Goal: Task Accomplishment & Management: Manage account settings

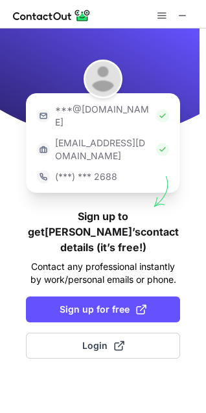
click at [171, 110] on div "***@[DOMAIN_NAME]" at bounding box center [103, 116] width 142 height 34
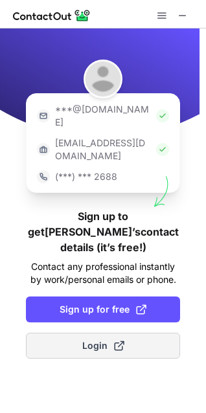
click at [114, 341] on span at bounding box center [119, 346] width 10 height 10
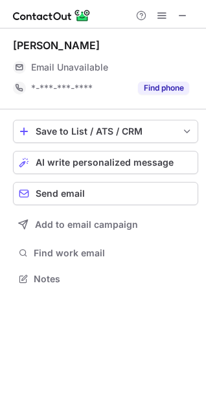
scroll to position [286, 206]
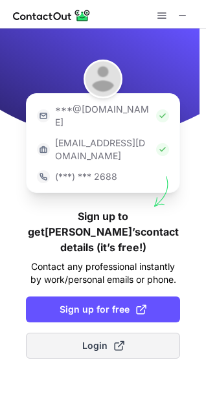
click at [102, 339] on span "Login" at bounding box center [103, 345] width 42 height 13
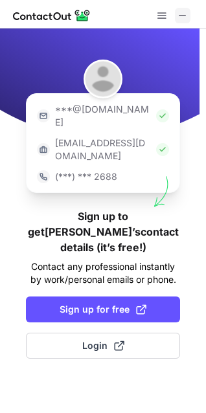
click at [183, 19] on span at bounding box center [182, 15] width 10 height 10
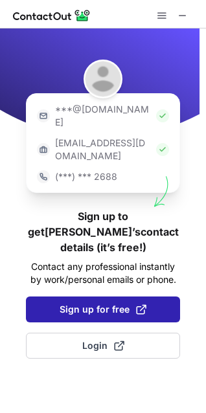
click at [120, 303] on span "Sign up for free" at bounding box center [103, 309] width 87 height 13
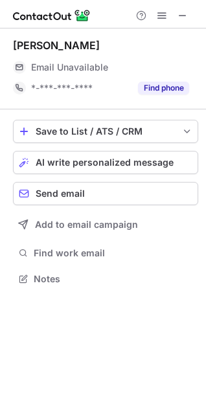
scroll to position [286, 206]
